Goal: Information Seeking & Learning: Learn about a topic

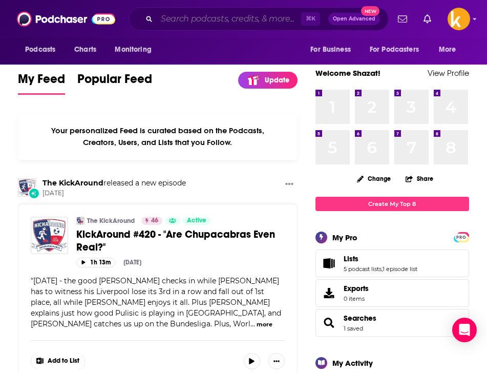
click at [205, 17] on input "Search podcasts, credits, & more..." at bounding box center [229, 19] width 144 height 16
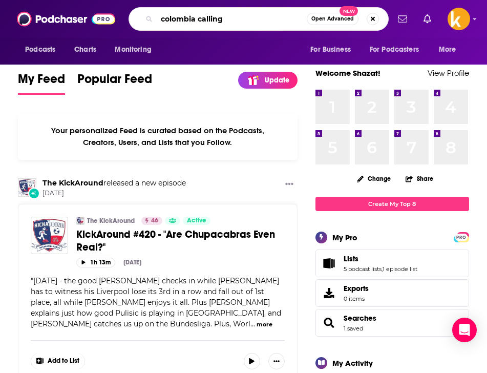
type input "colombia calling"
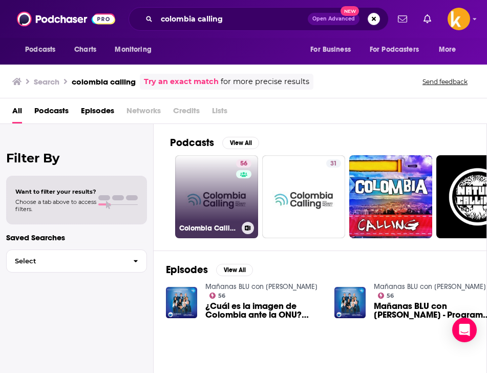
click at [211, 177] on link "56 Colombia Calling - The English Voice in [GEOGRAPHIC_DATA]" at bounding box center [216, 196] width 83 height 83
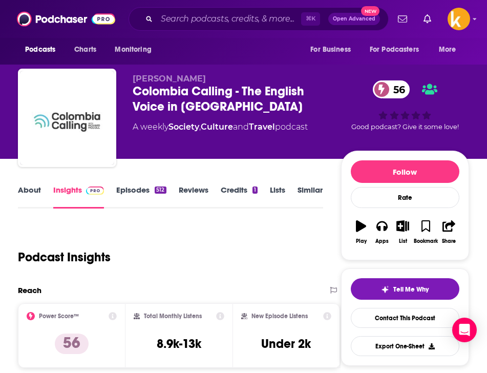
click at [249, 106] on div "Colombia Calling - The English Voice in [GEOGRAPHIC_DATA] 56" at bounding box center [237, 99] width 209 height 31
click at [34, 190] on link "About" at bounding box center [29, 197] width 23 height 24
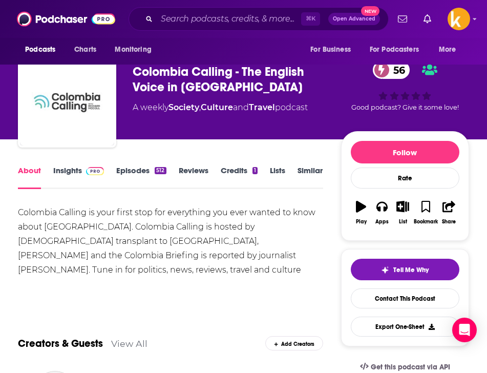
scroll to position [23, 0]
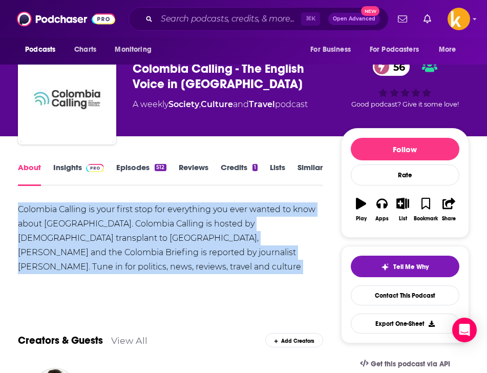
drag, startPoint x: 161, startPoint y: 275, endPoint x: 7, endPoint y: 210, distance: 167.6
copy div "Colombia Calling is your first stop for everything you ever wanted to know abou…"
click at [73, 167] on link "Insights" at bounding box center [78, 174] width 51 height 24
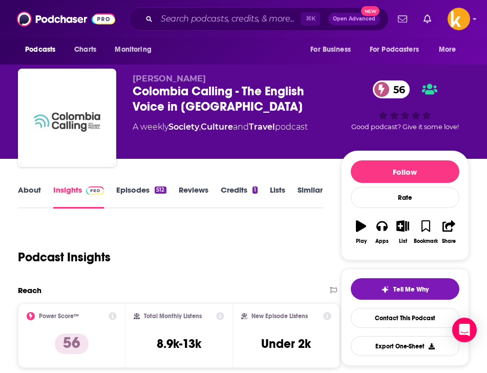
click at [125, 185] on link "Episodes 512" at bounding box center [141, 197] width 50 height 24
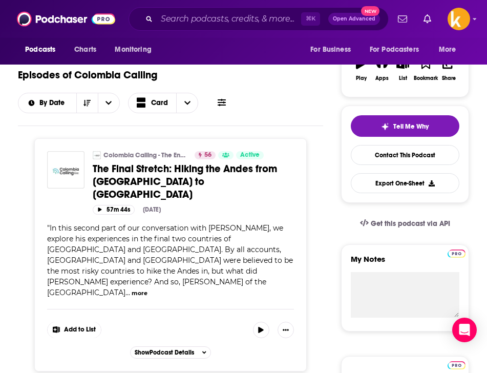
scroll to position [165, 0]
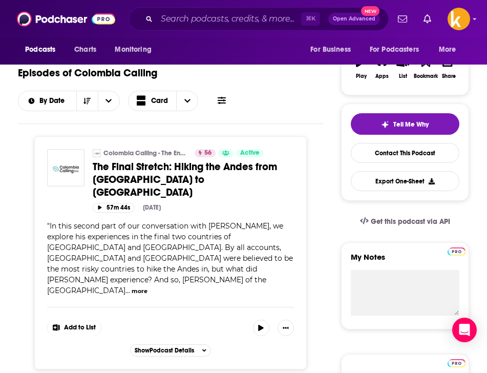
click at [95, 173] on span "The Final Stretch: Hiking the Andes from [GEOGRAPHIC_DATA] to [GEOGRAPHIC_DATA]" at bounding box center [185, 179] width 184 height 38
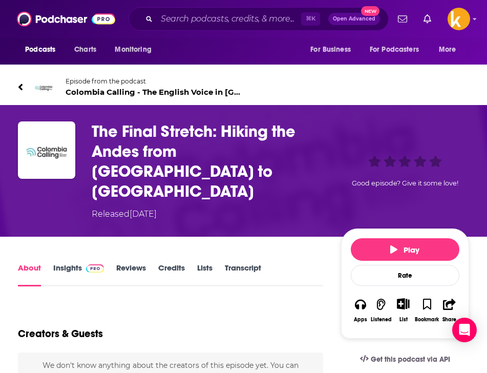
drag, startPoint x: 81, startPoint y: 126, endPoint x: 202, endPoint y: 189, distance: 136.8
click at [202, 189] on div "The Final Stretch: Hiking the Andes from [GEOGRAPHIC_DATA] to [GEOGRAPHIC_DATA]…" at bounding box center [243, 170] width 451 height 99
click at [195, 180] on h1 "The Final Stretch: Hiking the Andes from [GEOGRAPHIC_DATA] to [GEOGRAPHIC_DATA]" at bounding box center [214, 161] width 245 height 80
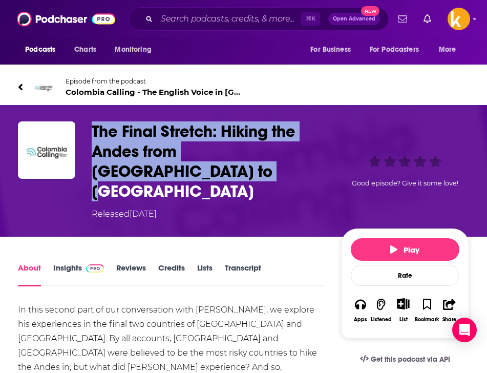
drag, startPoint x: 192, startPoint y: 175, endPoint x: 86, endPoint y: 130, distance: 115.7
click at [86, 130] on div "The Final Stretch: Hiking the Andes from [GEOGRAPHIC_DATA] to [GEOGRAPHIC_DATA]…" at bounding box center [243, 170] width 451 height 99
copy h1 "The Final Stretch: Hiking the Andes from [GEOGRAPHIC_DATA] to [GEOGRAPHIC_DATA]"
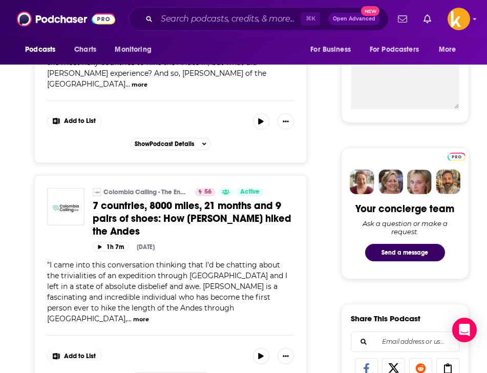
scroll to position [383, 0]
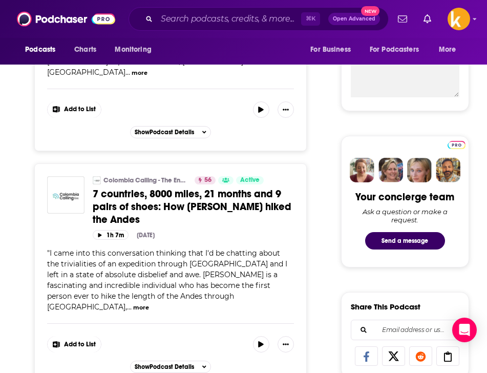
click at [166, 188] on link "7 countries, 8000 miles, 21 months and 9 pairs of shoes: How [PERSON_NAME] hike…" at bounding box center [193, 207] width 201 height 38
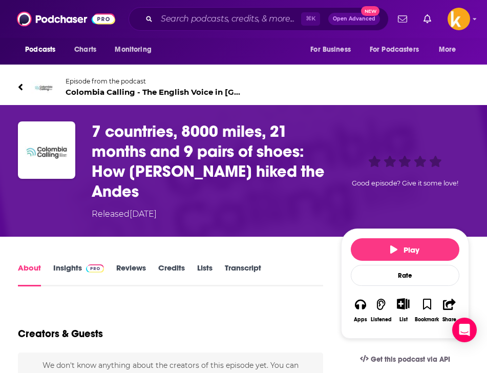
drag, startPoint x: 154, startPoint y: 188, endPoint x: 89, endPoint y: 134, distance: 84.5
click at [88, 134] on div "7 countries, 8000 miles, 21 months and 9 pairs of shoes: How [PERSON_NAME] hike…" at bounding box center [243, 170] width 451 height 99
copy h1 "7 countries, 8000 miles, 21 months and 9 pairs of shoes: How [PERSON_NAME] hike…"
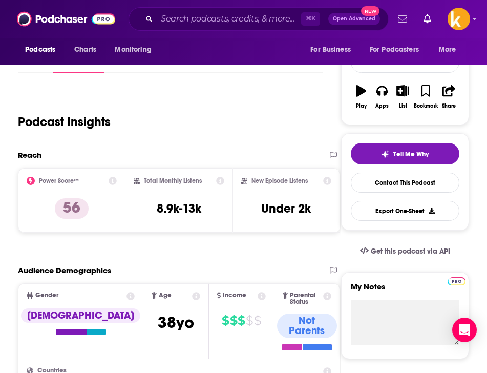
scroll to position [473, 0]
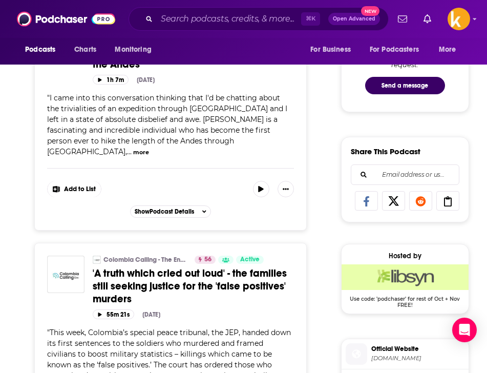
scroll to position [573, 0]
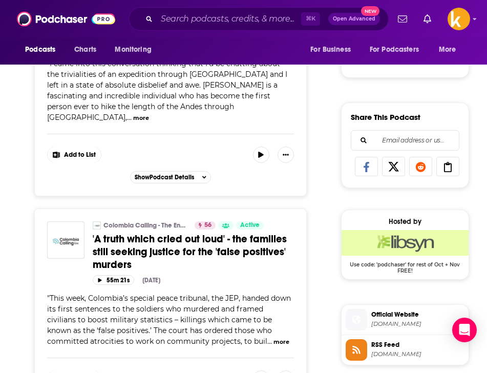
click at [228, 233] on span "'A truth which cried out loud' - the families still seeking justice for the 'fa…" at bounding box center [190, 252] width 194 height 38
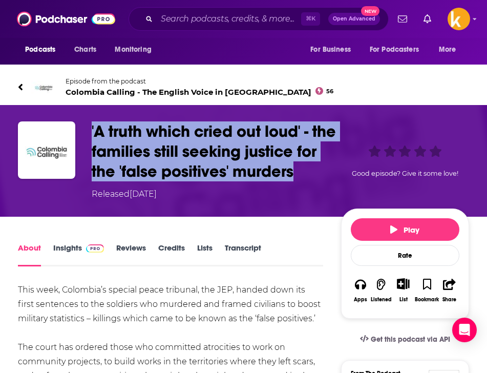
drag, startPoint x: 318, startPoint y: 174, endPoint x: 81, endPoint y: 130, distance: 240.7
click at [81, 130] on div "'A truth which cried out loud' - the families still seeking justice for the 'fa…" at bounding box center [243, 160] width 451 height 79
copy div "'A truth which cried out loud' - the families still seeking justice for the 'fa…"
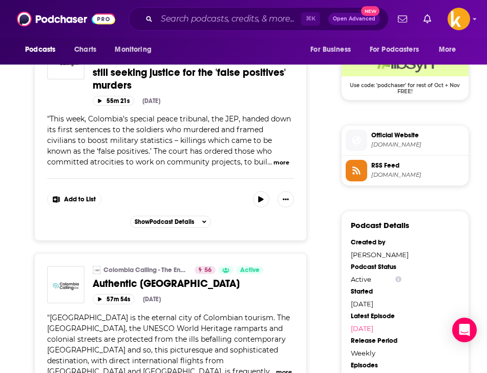
scroll to position [762, 0]
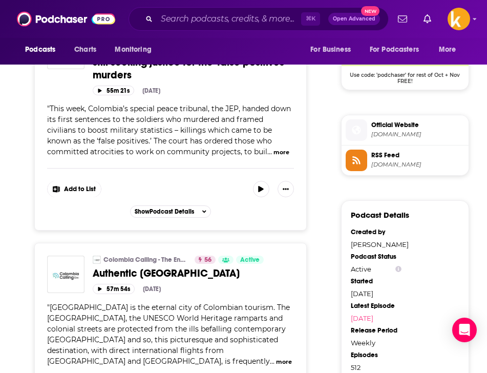
click at [175, 267] on span "Authentic [GEOGRAPHIC_DATA]" at bounding box center [166, 273] width 147 height 13
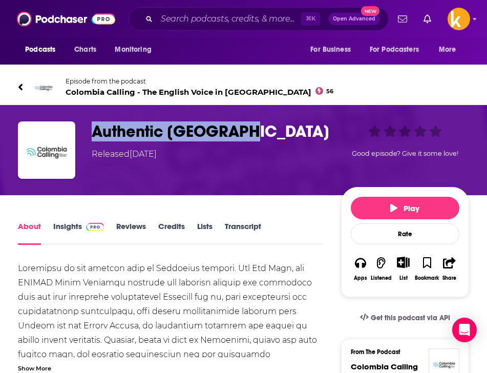
drag, startPoint x: 256, startPoint y: 131, endPoint x: 79, endPoint y: 131, distance: 176.7
click at [79, 131] on div "Authentic [GEOGRAPHIC_DATA] Released [DATE] Good episode? Give it some love!" at bounding box center [243, 149] width 451 height 57
copy div "Authentic [GEOGRAPHIC_DATA]"
